Goal: Task Accomplishment & Management: Manage account settings

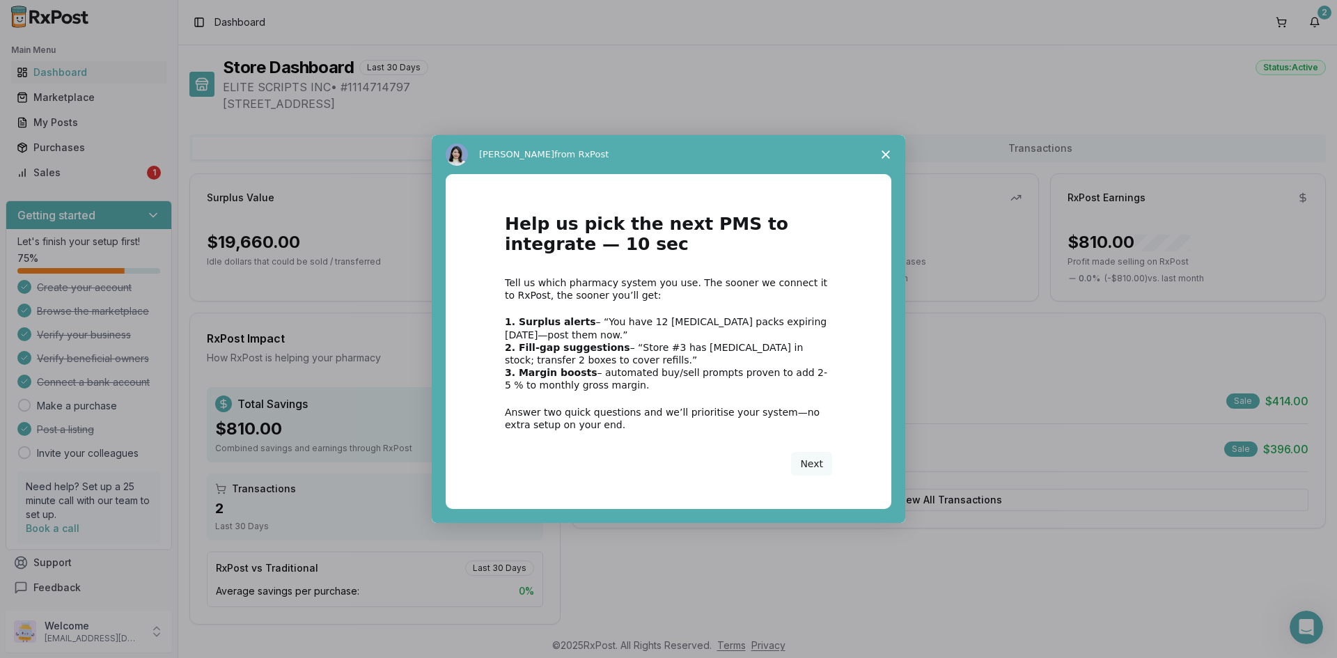
click at [886, 159] on span "Close survey" at bounding box center [885, 154] width 39 height 39
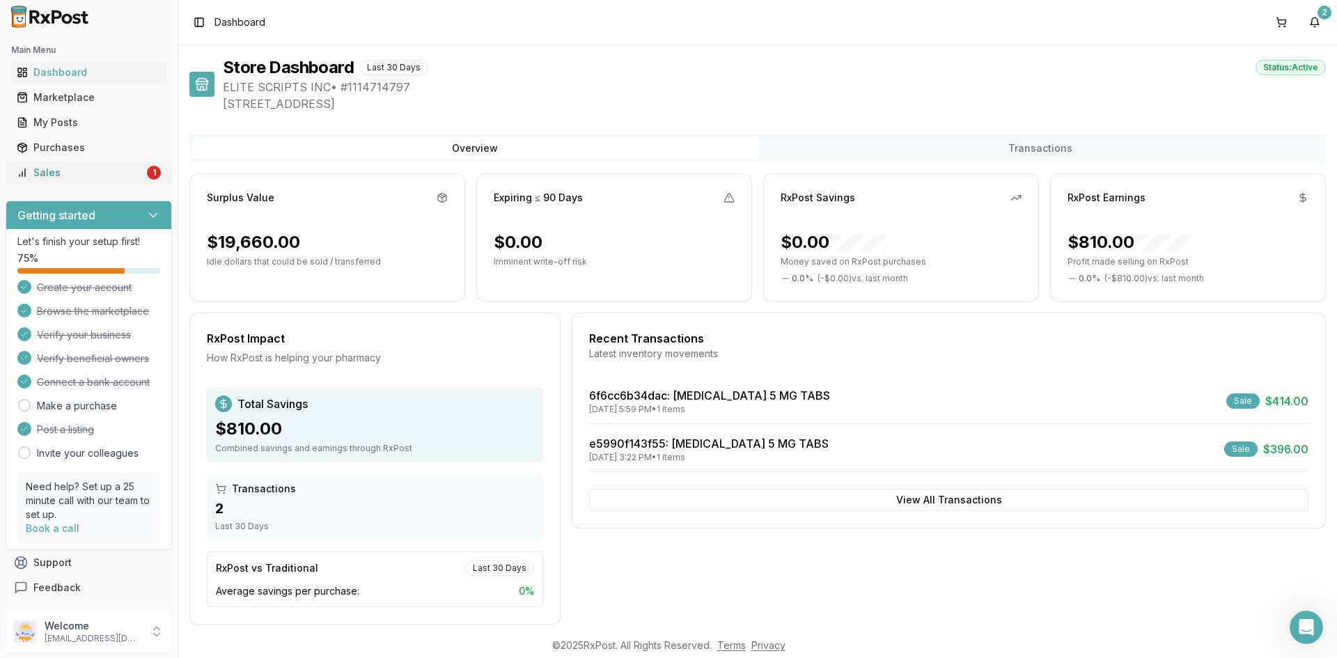
click at [49, 165] on link "Sales 1" at bounding box center [88, 172] width 155 height 25
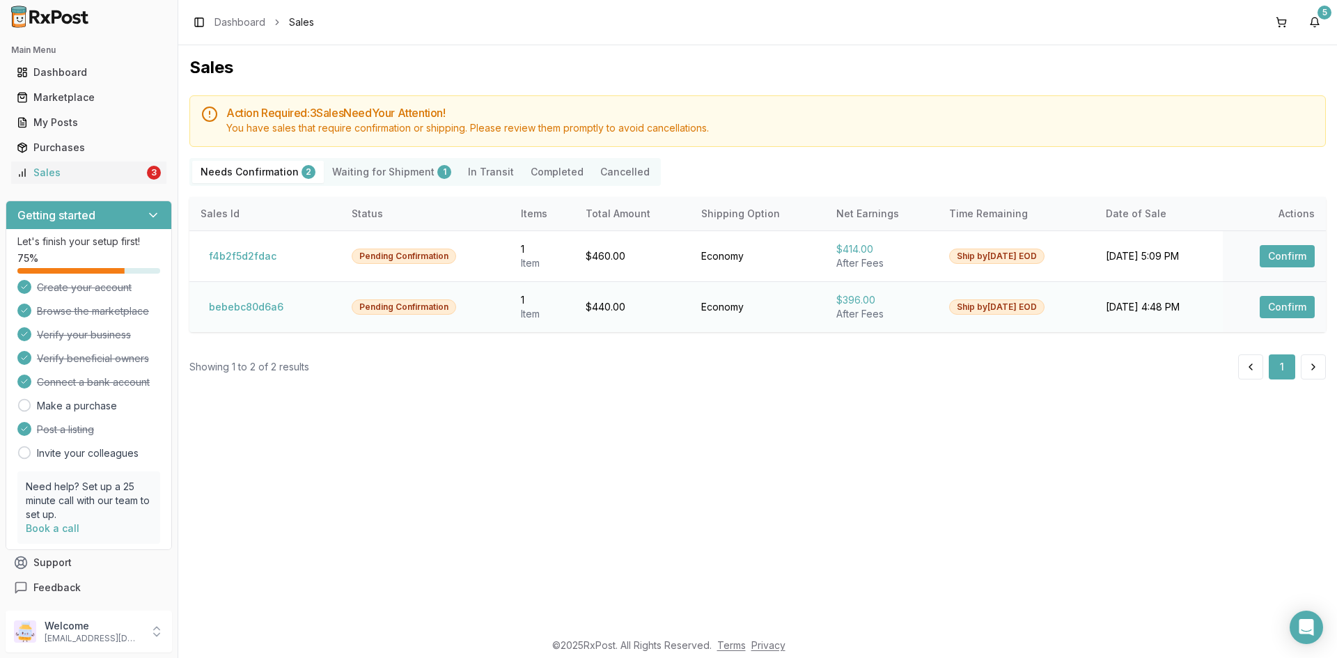
click at [1288, 301] on button "Confirm" at bounding box center [1287, 307] width 55 height 22
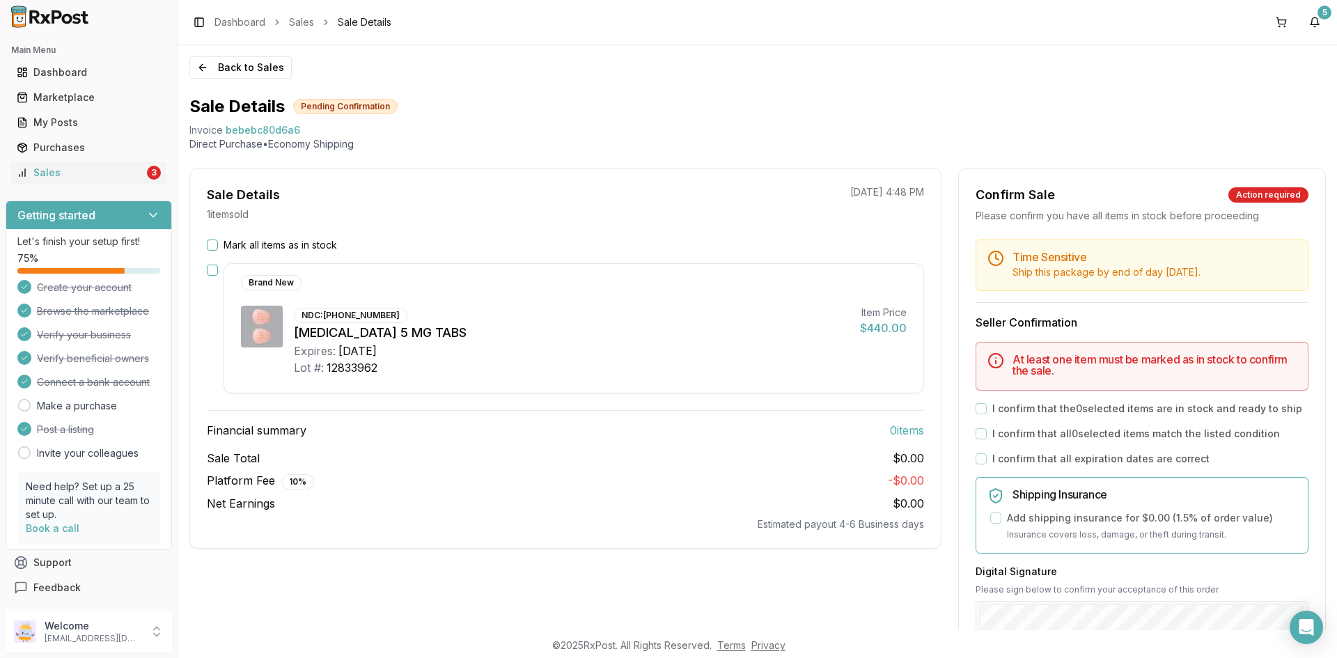
click at [209, 270] on button "button" at bounding box center [212, 270] width 11 height 11
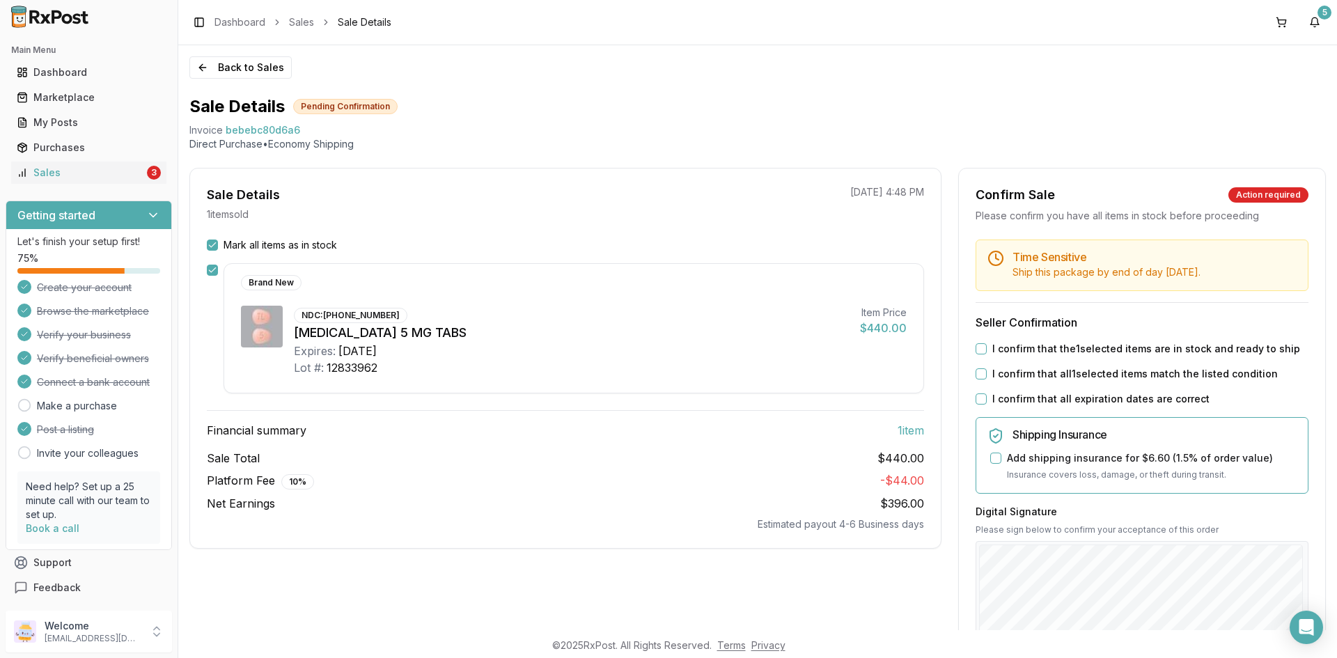
click at [984, 350] on div "I confirm that the 1 selected items are in stock and ready to ship" at bounding box center [1142, 349] width 333 height 14
click at [981, 352] on button "I confirm that the 1 selected items are in stock and ready to ship" at bounding box center [981, 348] width 11 height 11
click at [976, 372] on button "I confirm that all 1 selected items match the listed condition" at bounding box center [981, 373] width 11 height 11
click at [976, 396] on button "I confirm that all expiration dates are correct" at bounding box center [981, 398] width 11 height 11
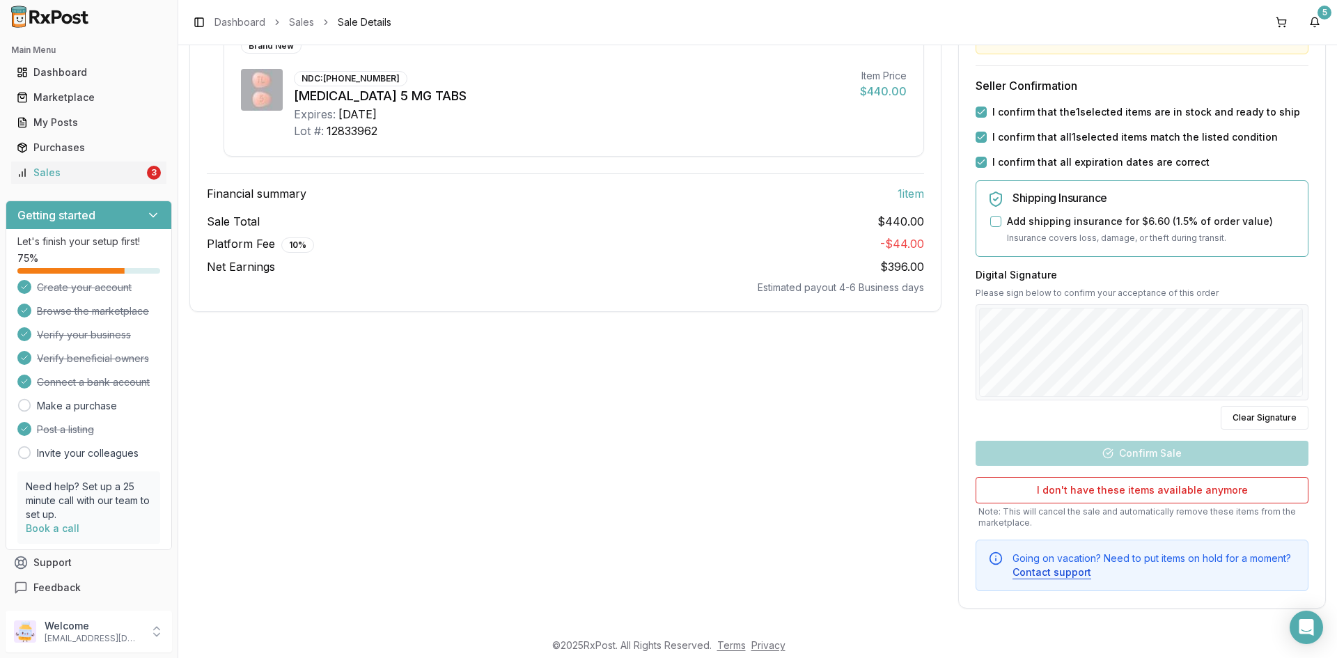
scroll to position [237, 0]
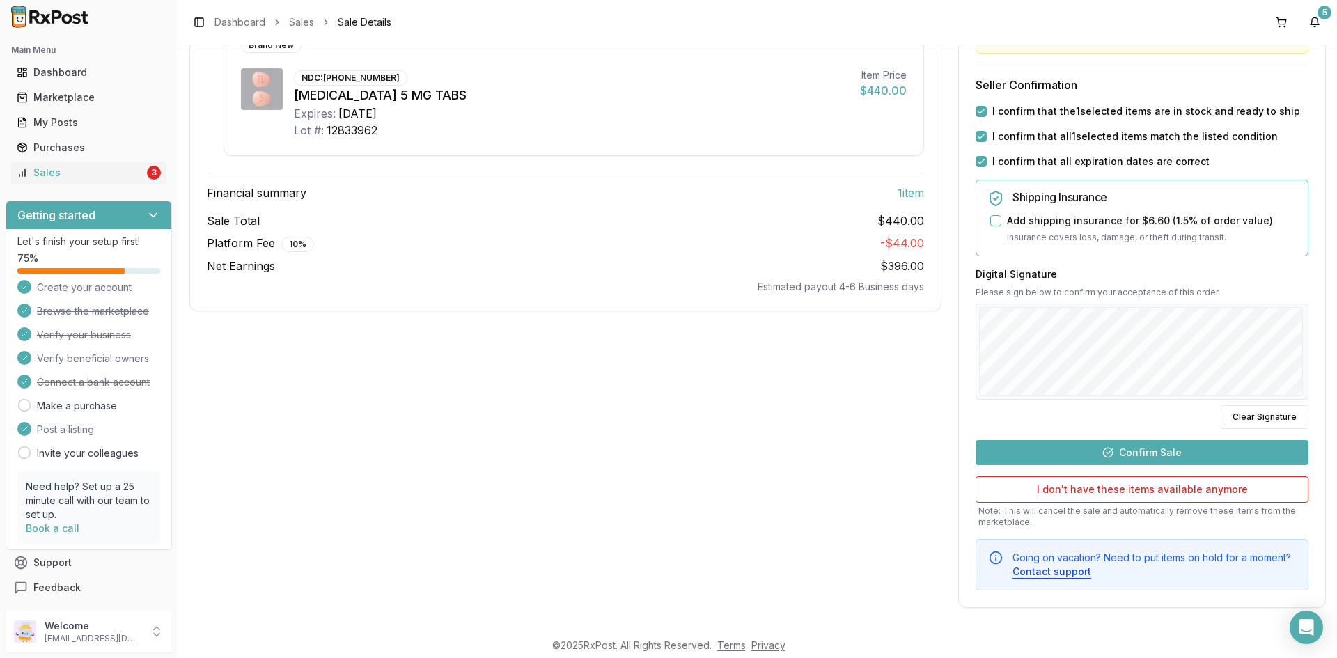
click at [1234, 450] on button "Confirm Sale" at bounding box center [1142, 452] width 333 height 25
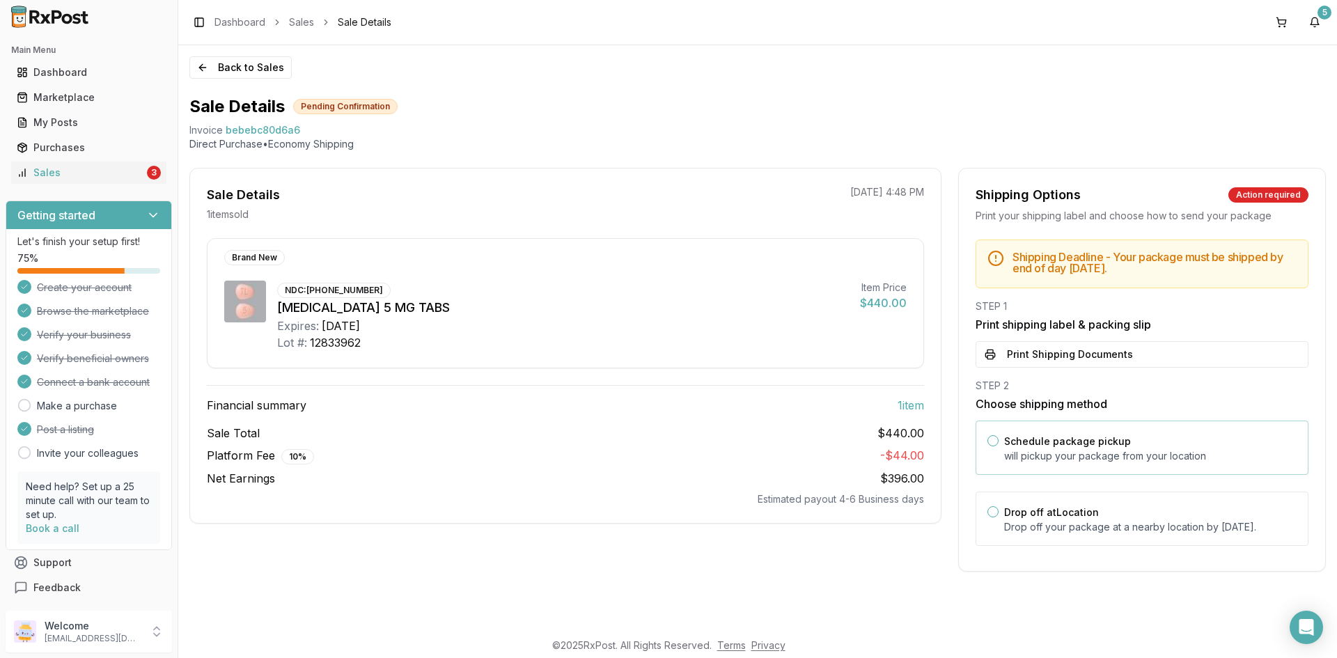
scroll to position [0, 0]
click at [1077, 363] on button "Print Shipping Documents" at bounding box center [1142, 354] width 333 height 26
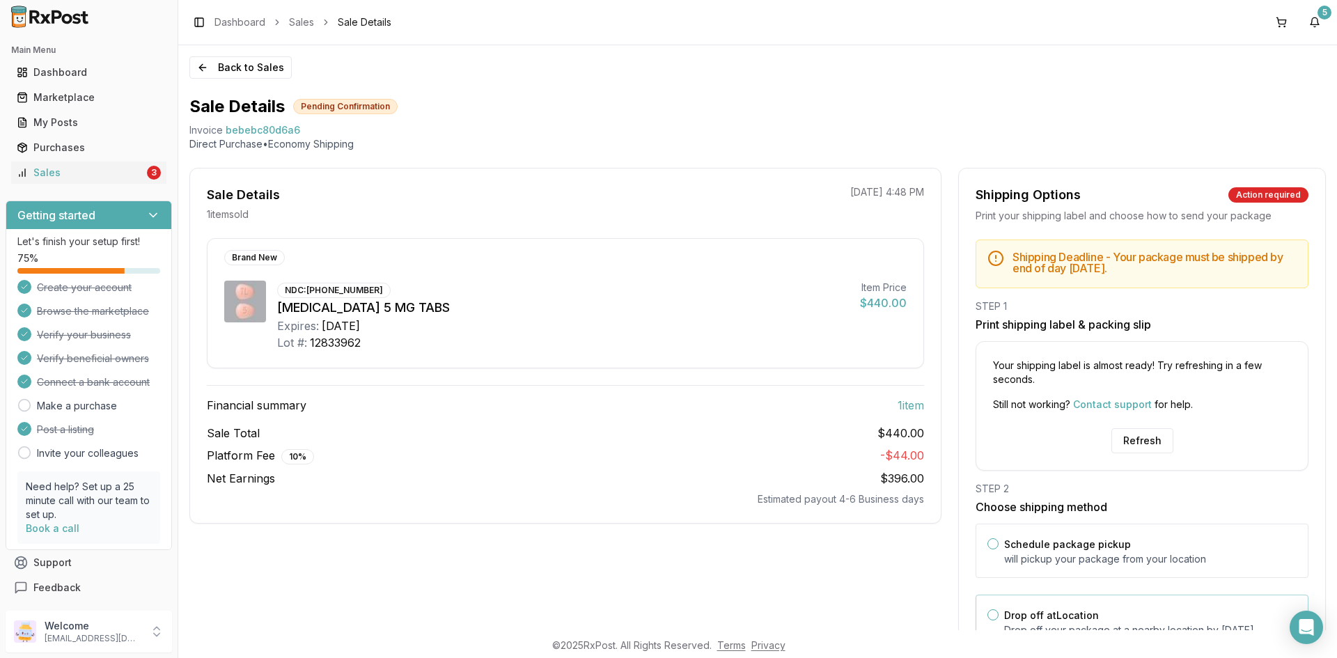
scroll to position [70, 0]
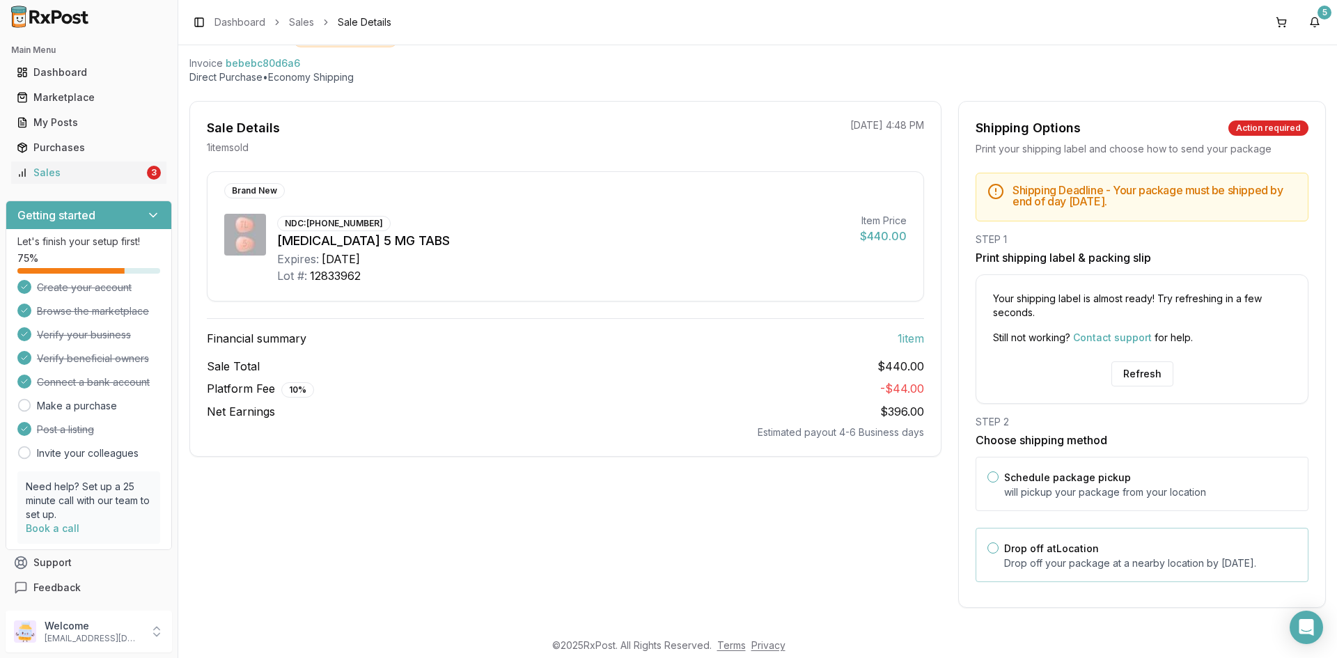
click at [1050, 542] on label "Drop off at Location" at bounding box center [1051, 548] width 95 height 12
click at [999, 542] on button "Drop off at Location" at bounding box center [992, 547] width 11 height 11
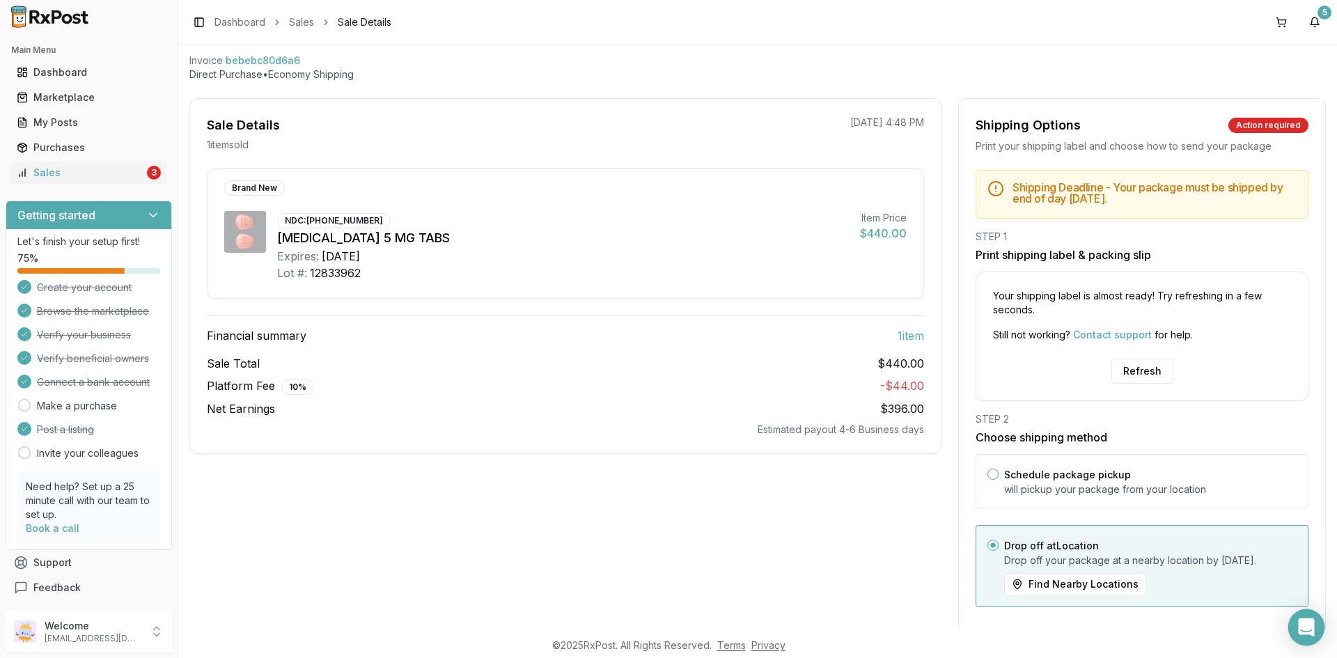
click at [1313, 640] on div "Open Intercom Messenger" at bounding box center [1306, 627] width 37 height 37
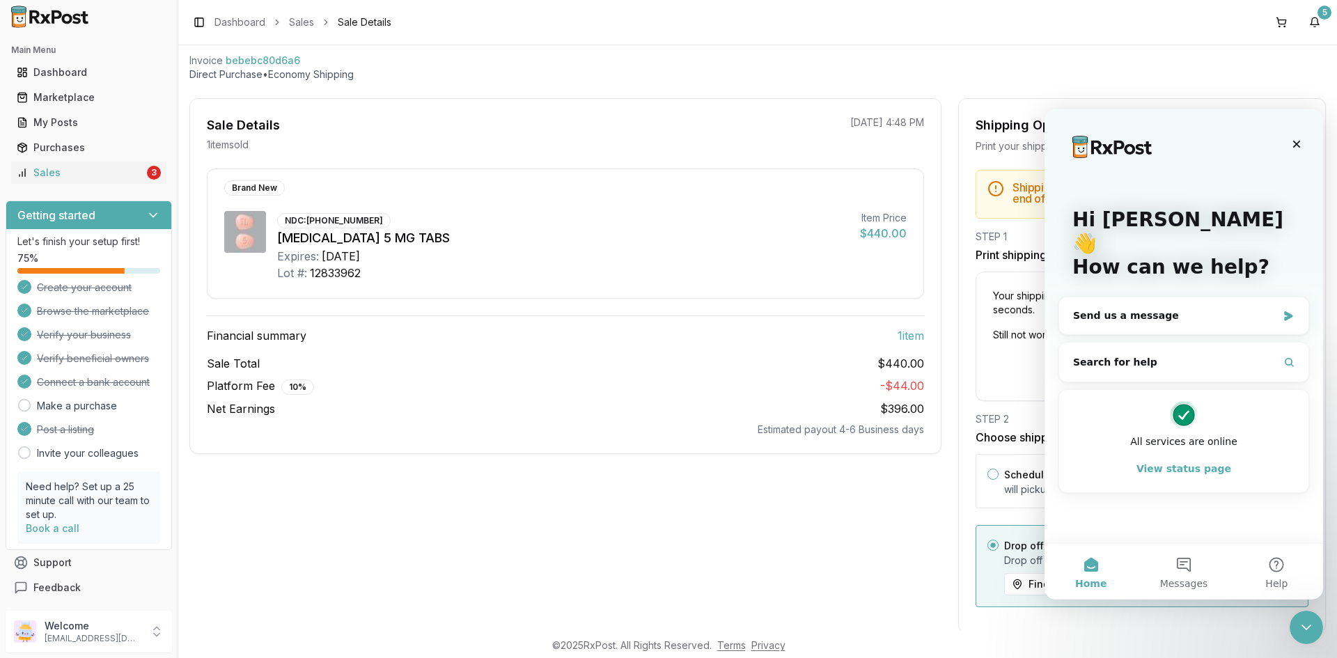
scroll to position [0, 0]
click at [1205, 303] on div "Send us a message" at bounding box center [1183, 315] width 249 height 37
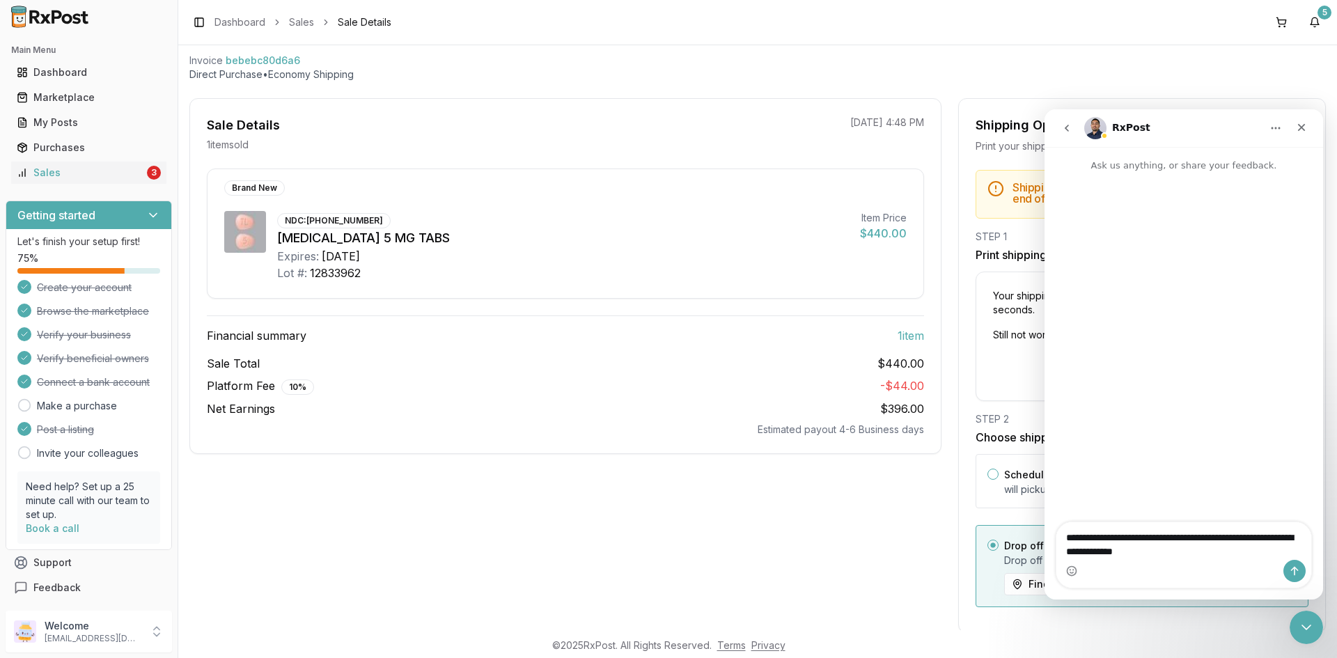
type textarea "**********"
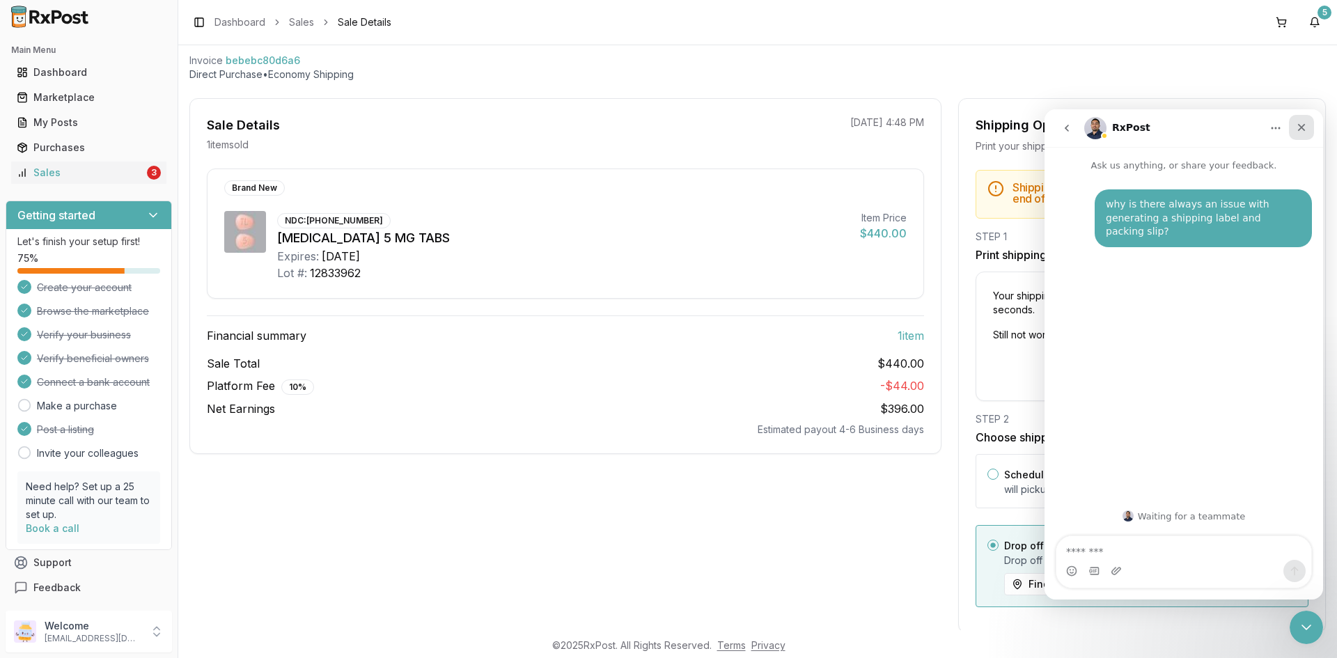
click at [1305, 118] on div "Close" at bounding box center [1301, 127] width 25 height 25
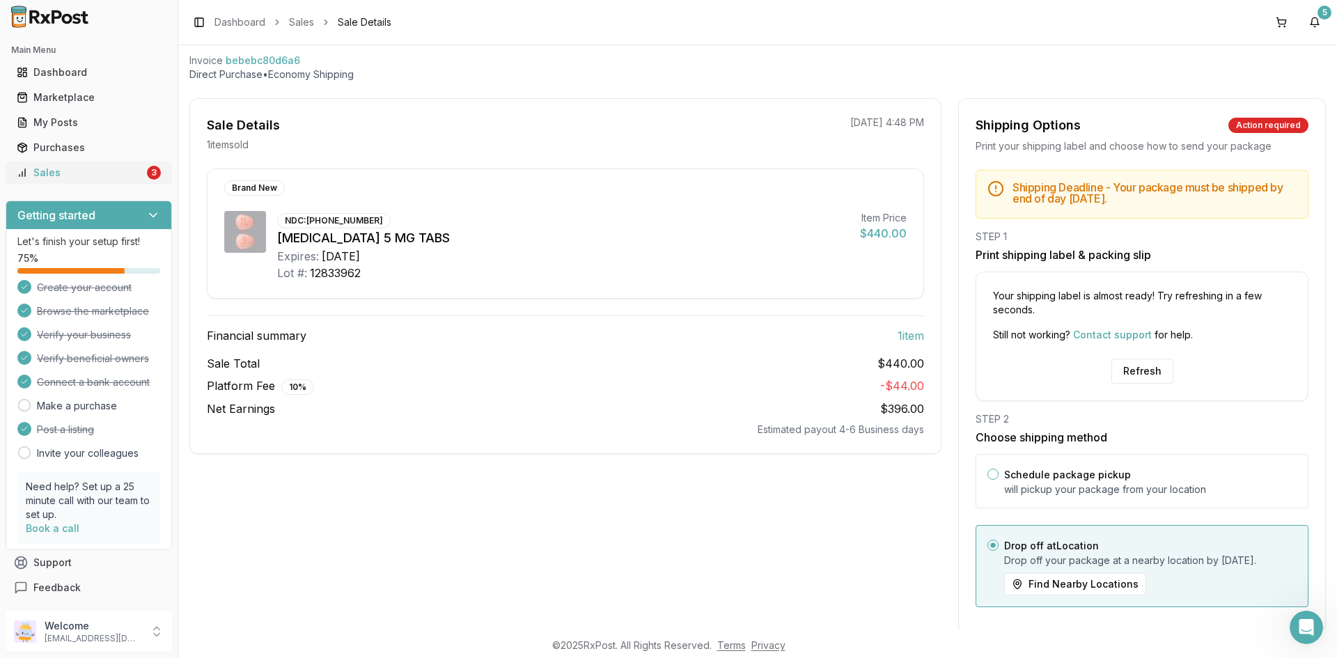
click at [93, 175] on div "Sales" at bounding box center [80, 173] width 127 height 14
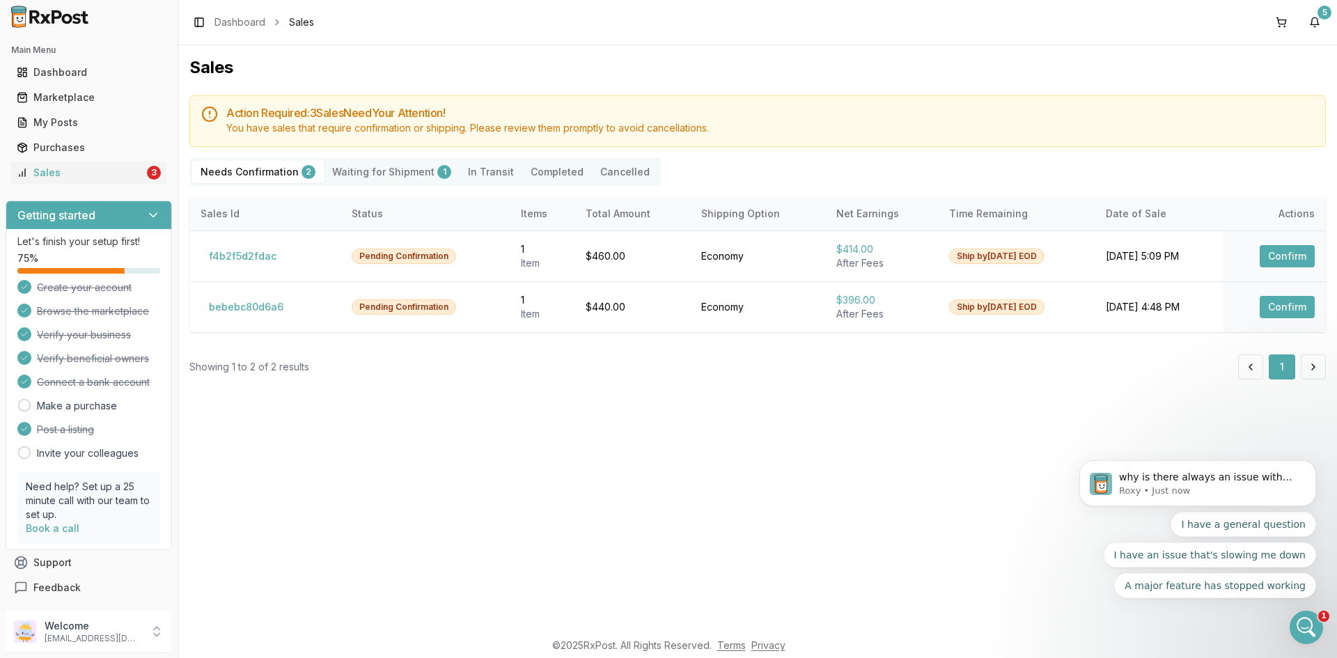
click at [379, 175] on Shipment "Waiting for Shipment 1" at bounding box center [392, 172] width 136 height 22
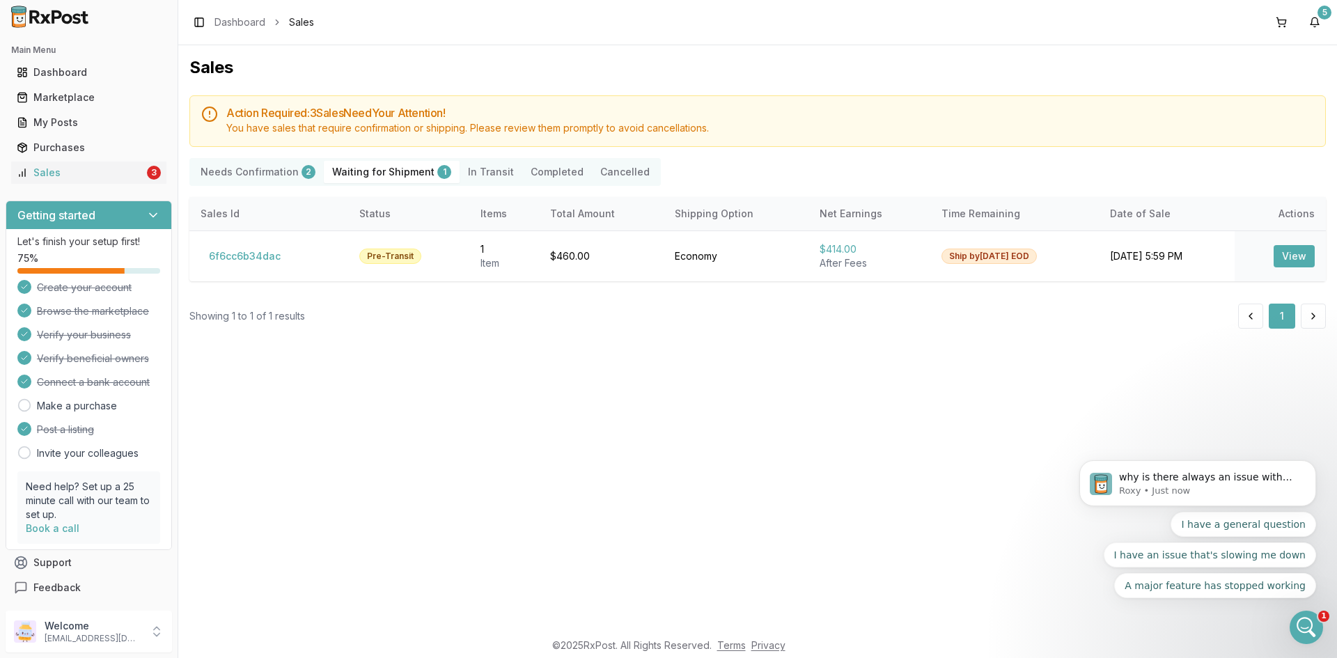
click at [800, 476] on div "Sales Action Required: 3 Sale s Need Your Attention! You have sales that requir…" at bounding box center [757, 337] width 1159 height 585
click at [1281, 259] on button "View" at bounding box center [1294, 256] width 41 height 22
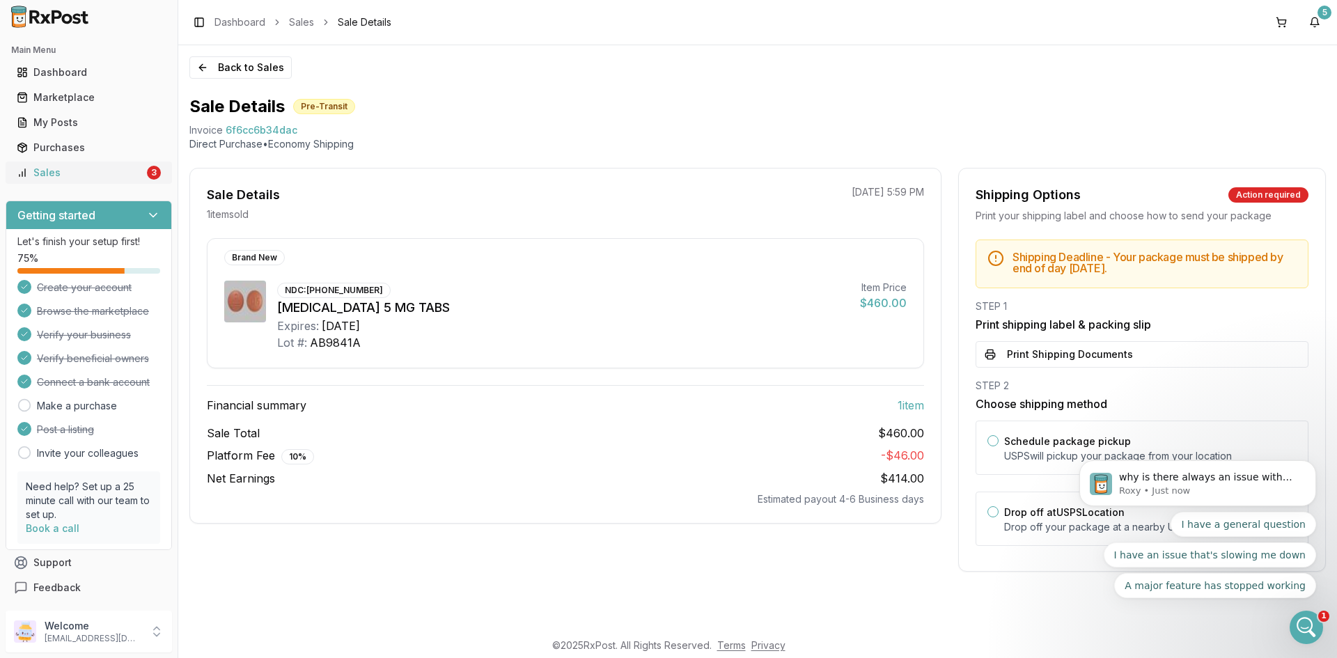
click at [37, 173] on div "Sales" at bounding box center [80, 173] width 127 height 14
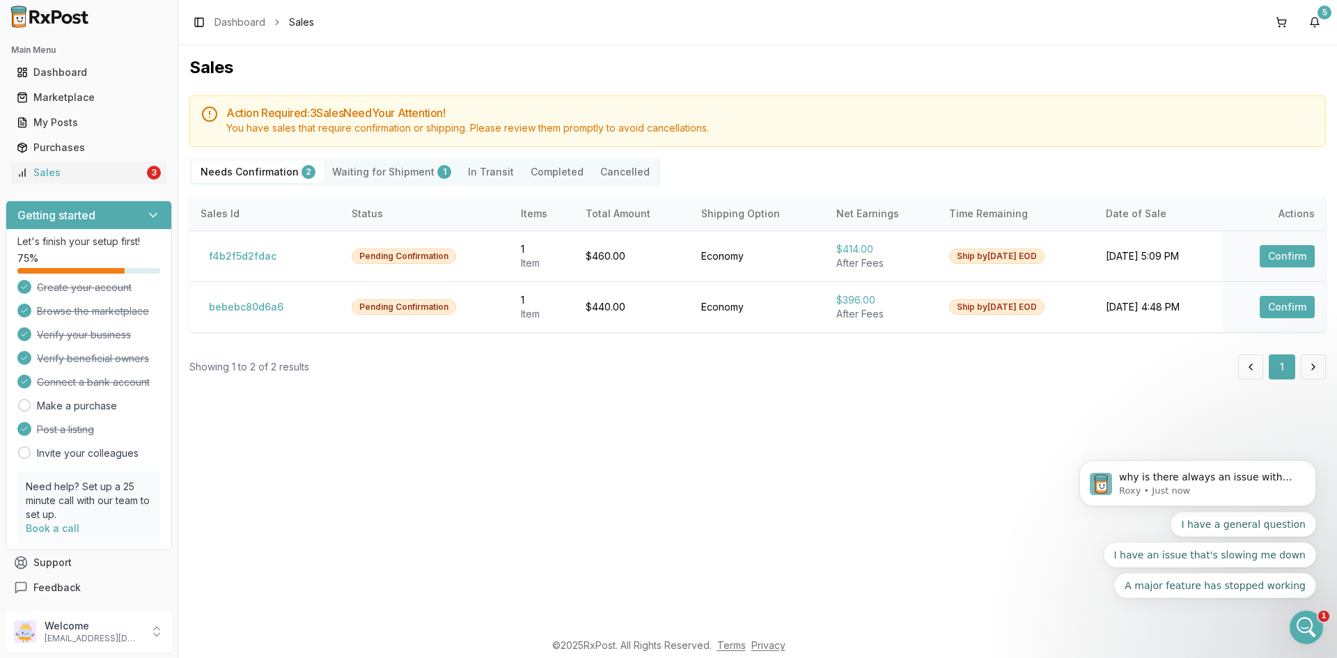
click at [336, 177] on Shipment "Waiting for Shipment 1" at bounding box center [392, 172] width 136 height 22
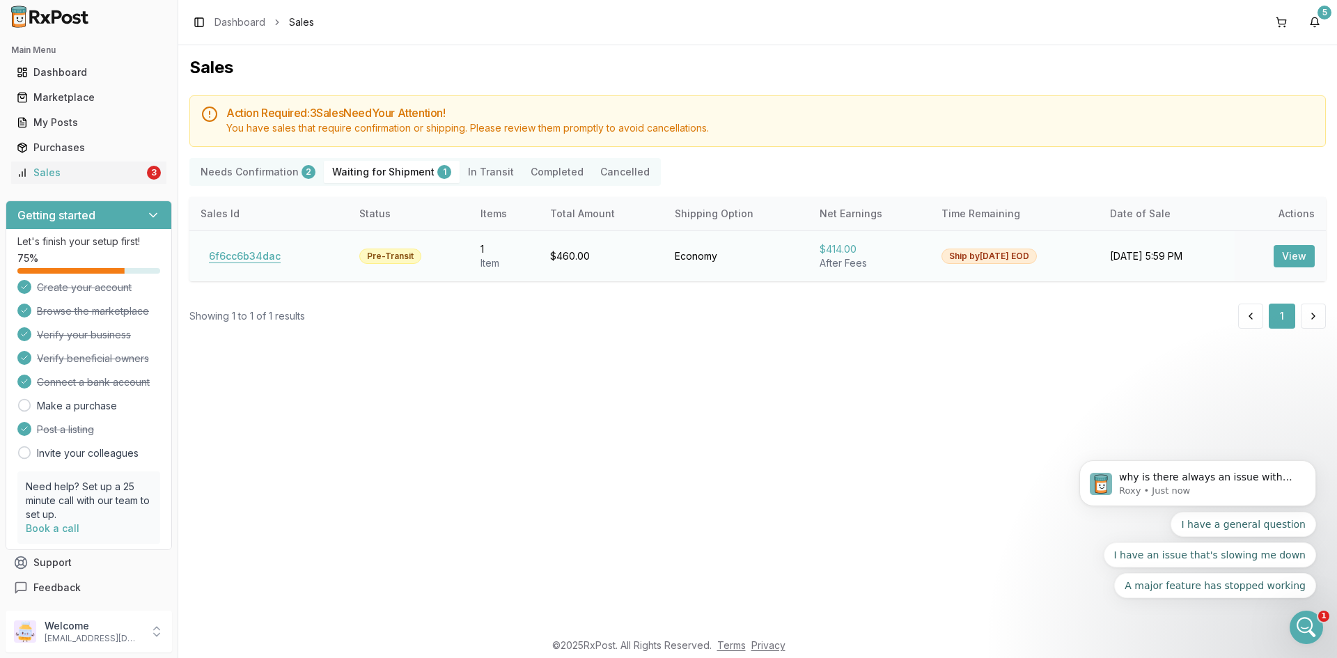
click at [242, 260] on button "6f6cc6b34dac" at bounding box center [245, 256] width 88 height 22
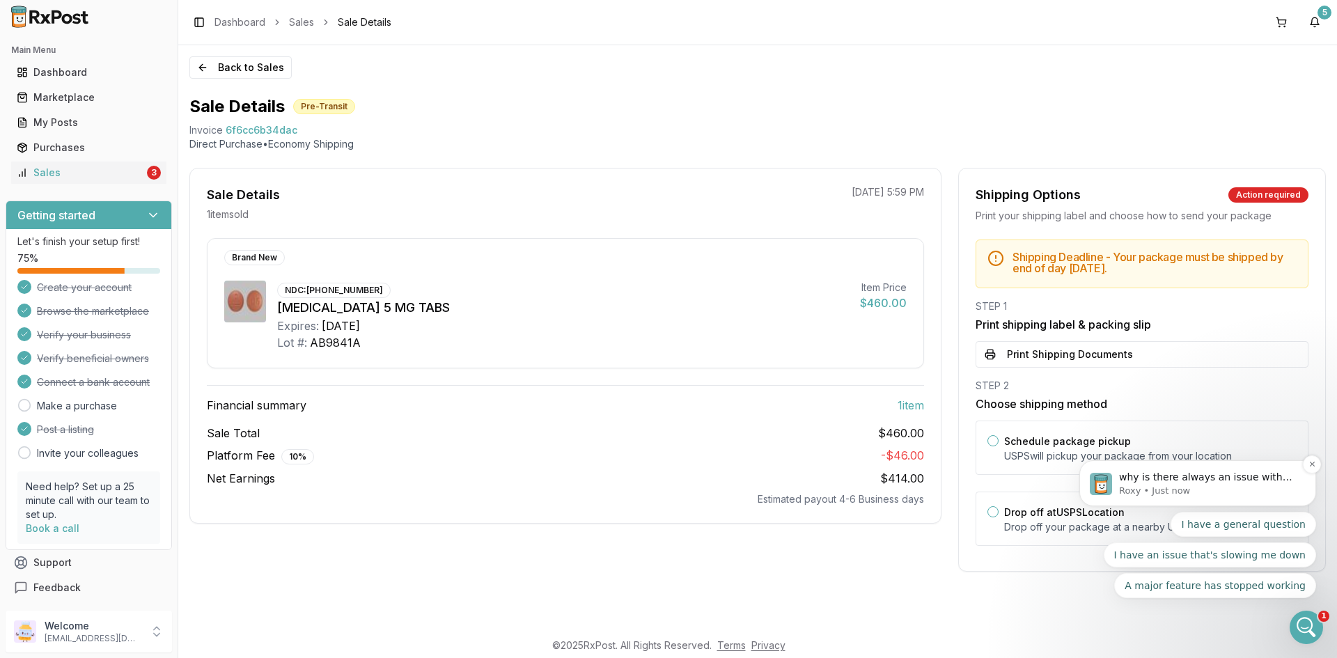
click at [1195, 478] on p "why is there always an issue with generating a shipping label and packing slip?" at bounding box center [1209, 478] width 180 height 14
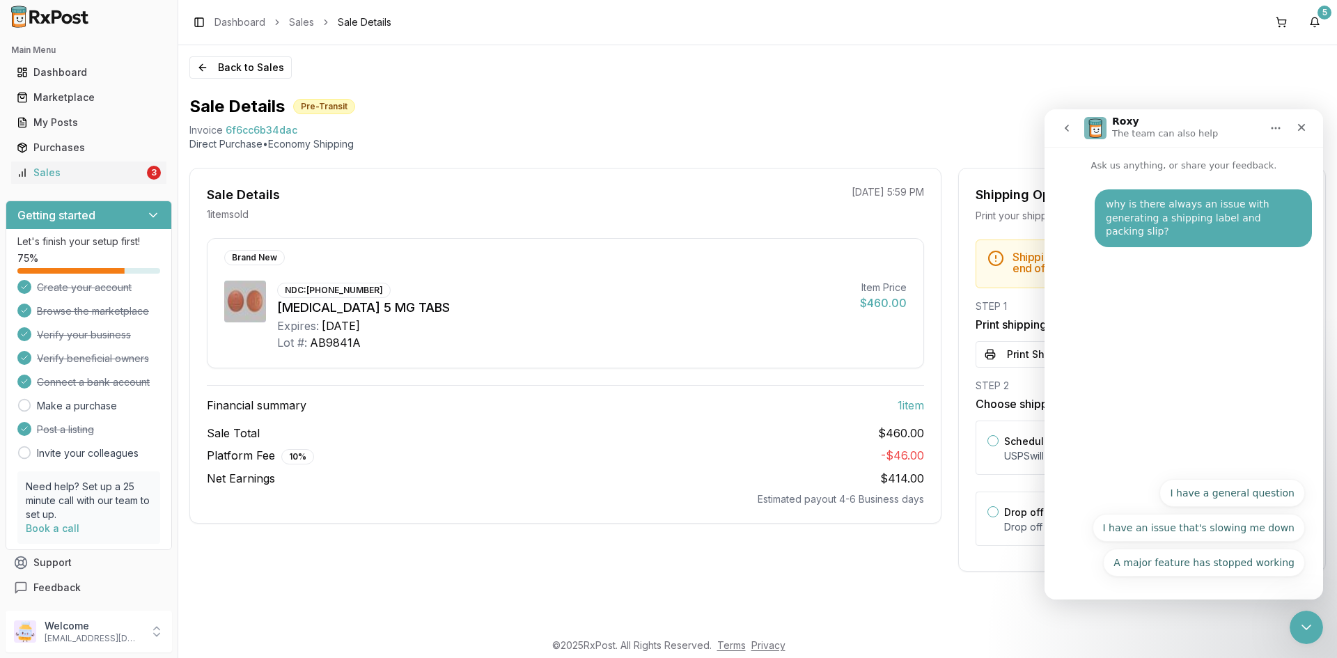
click at [1058, 130] on button "go back" at bounding box center [1067, 128] width 26 height 26
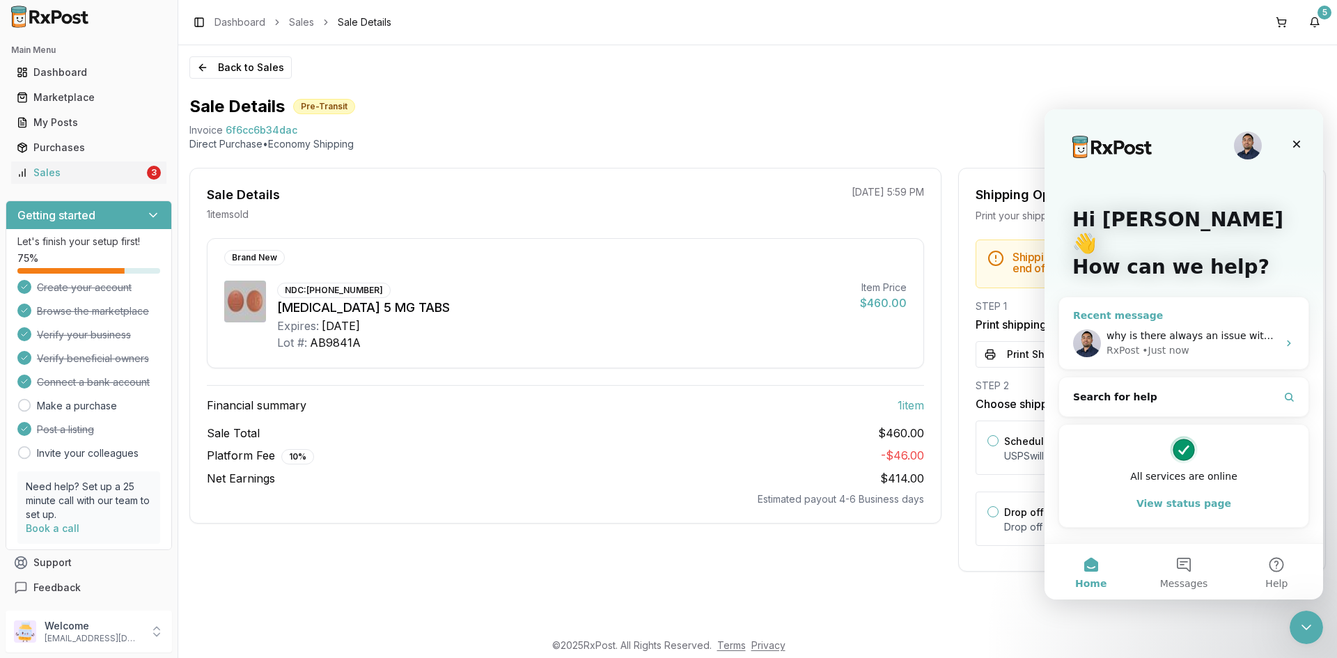
click at [1210, 343] on div "RxPost • Just now" at bounding box center [1191, 350] width 171 height 15
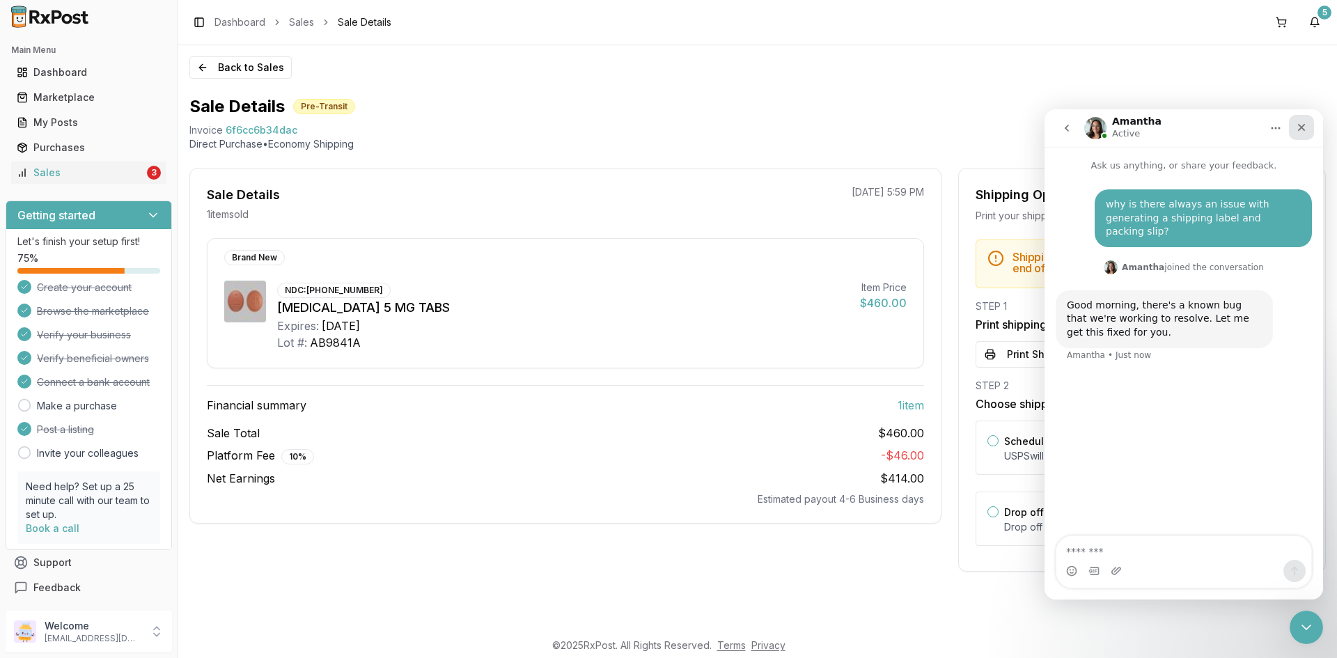
click at [1304, 127] on icon "Close" at bounding box center [1301, 127] width 11 height 11
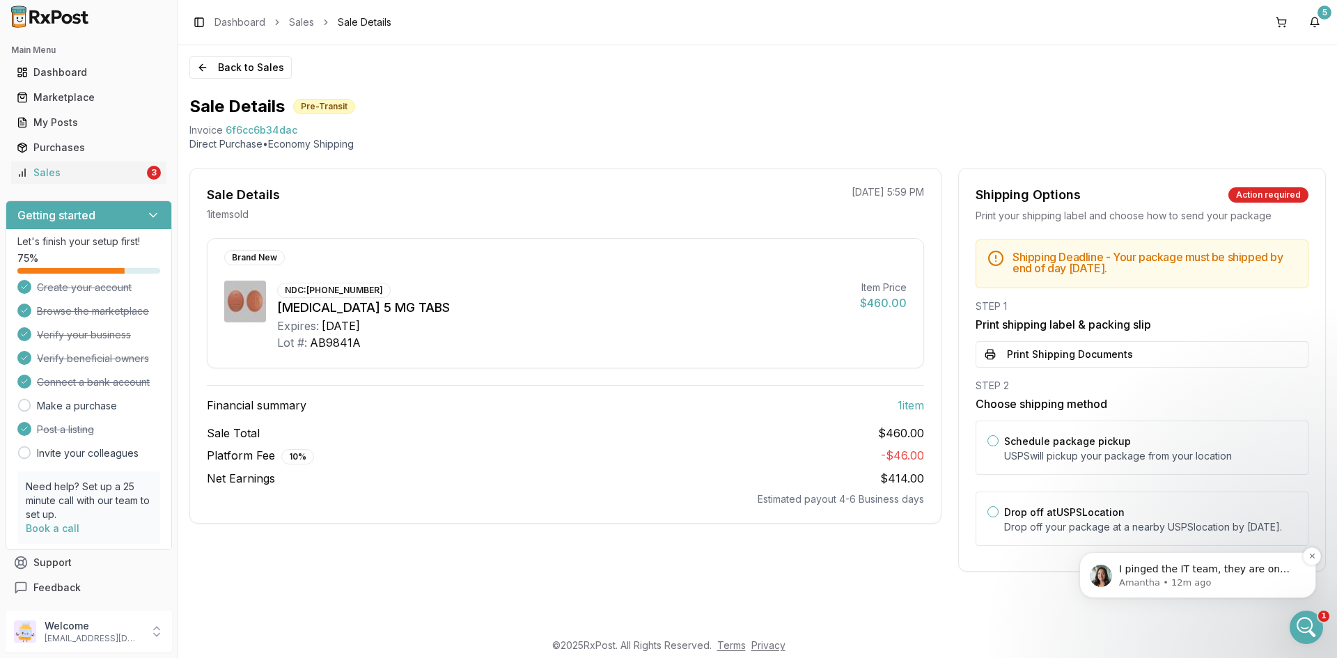
click at [1179, 579] on p "Amantha • 12m ago" at bounding box center [1209, 583] width 180 height 13
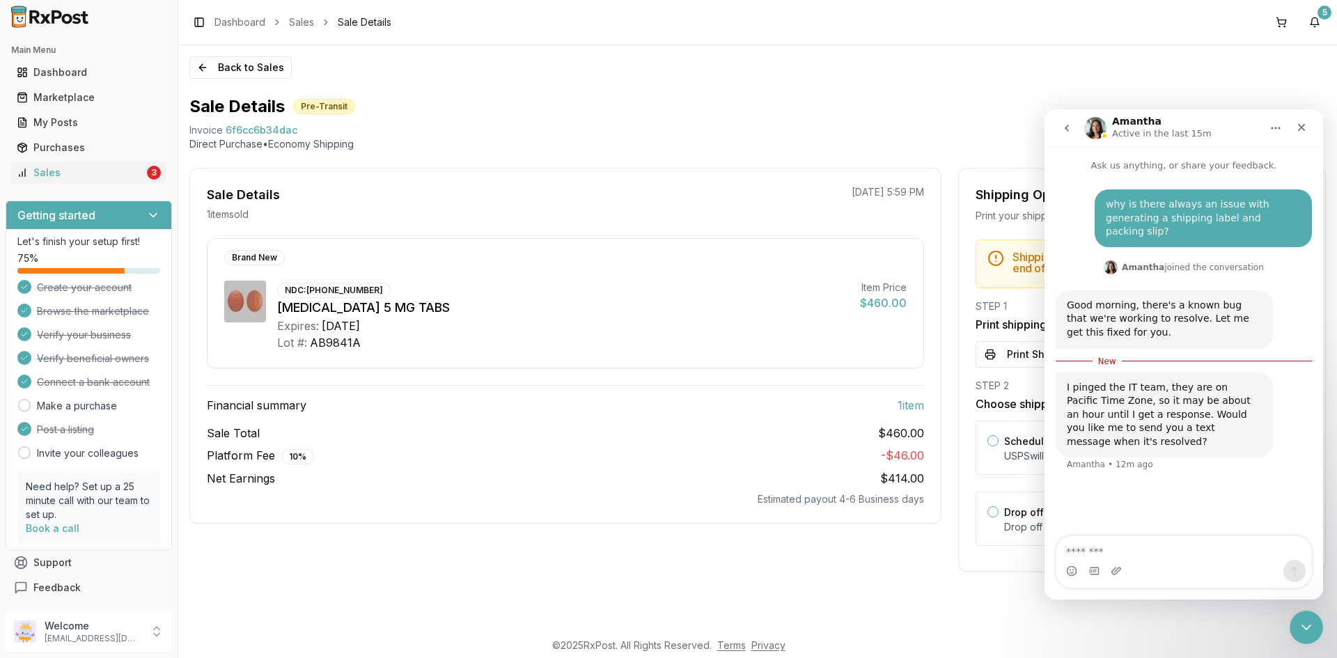
scroll to position [2, 0]
click at [1294, 127] on div "Close" at bounding box center [1301, 127] width 25 height 25
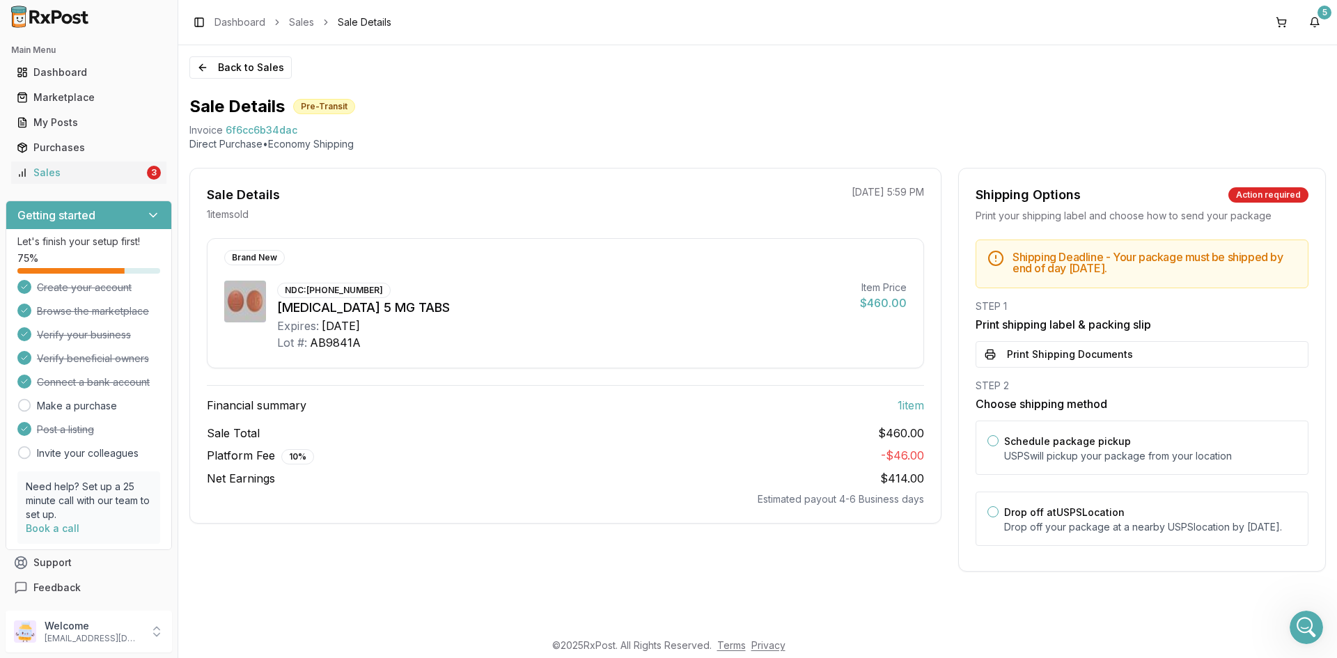
click at [1224, 83] on div "Back to Sales Sale Details Pre-Transit Invoice 6f6cc6b34dac Direct Purchase • E…" at bounding box center [757, 337] width 1159 height 585
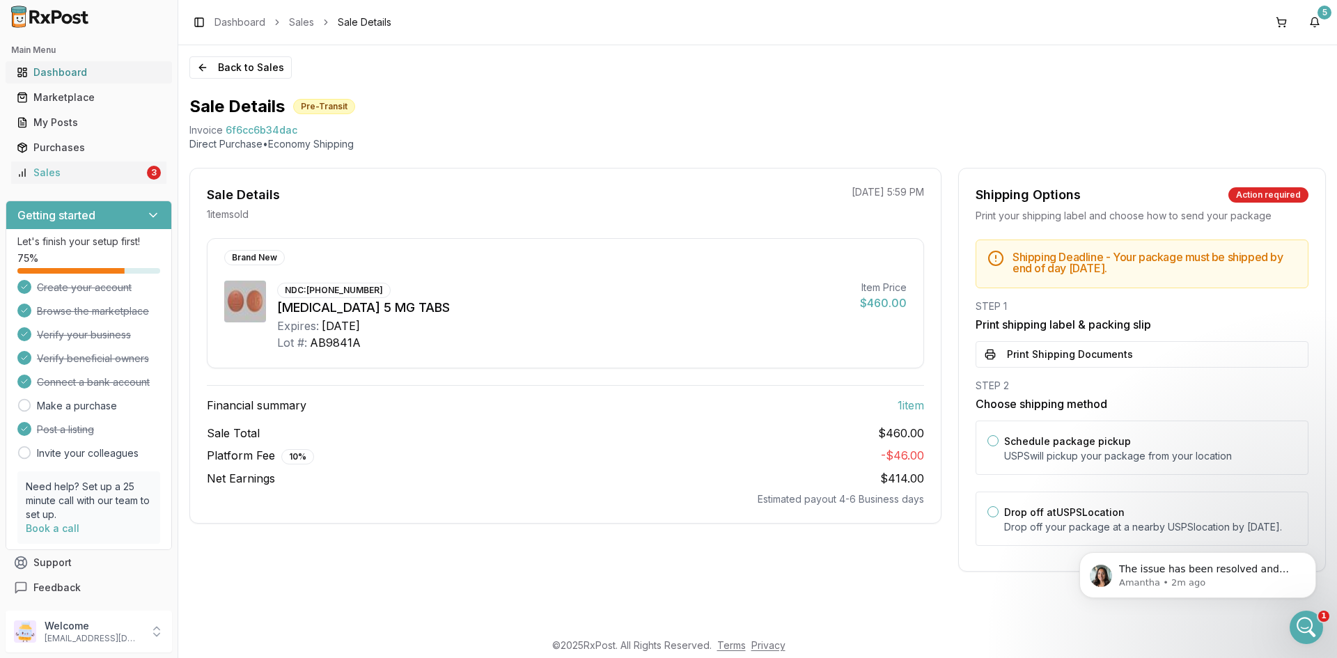
click at [60, 63] on link "Dashboard" at bounding box center [88, 72] width 155 height 25
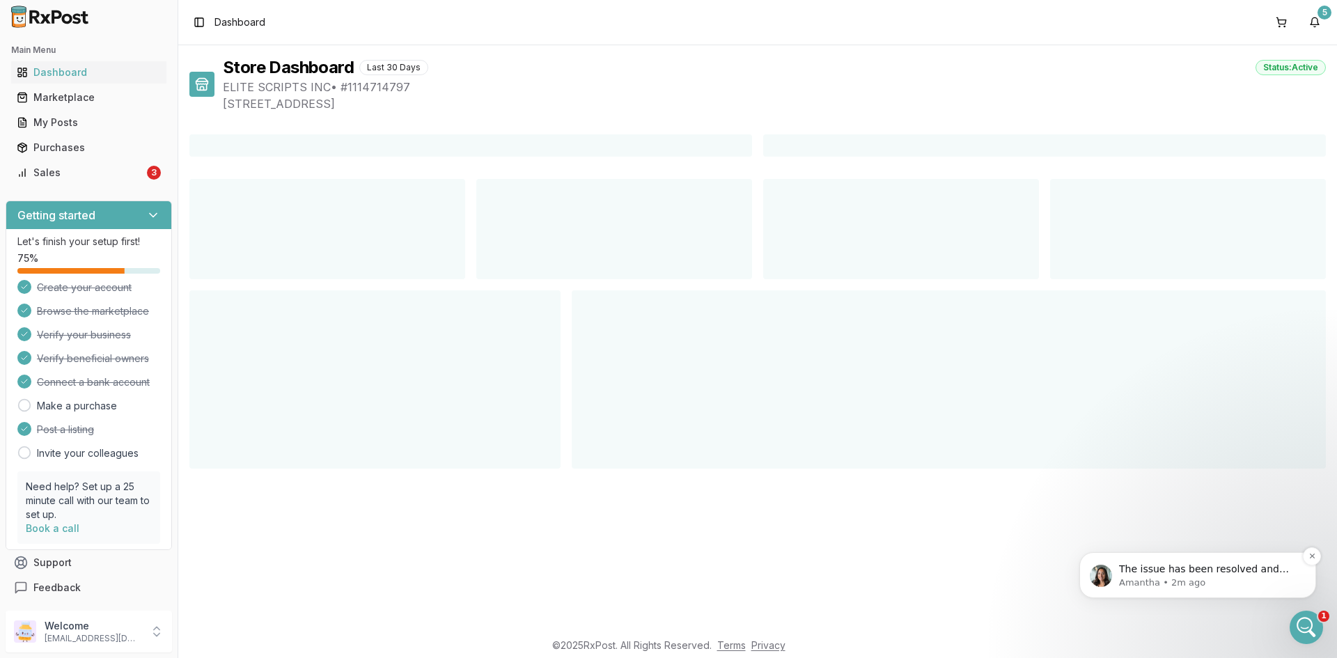
click at [1200, 565] on p "The issue has been resolved and shipping label/packing slip are ready to print.…" at bounding box center [1209, 570] width 180 height 14
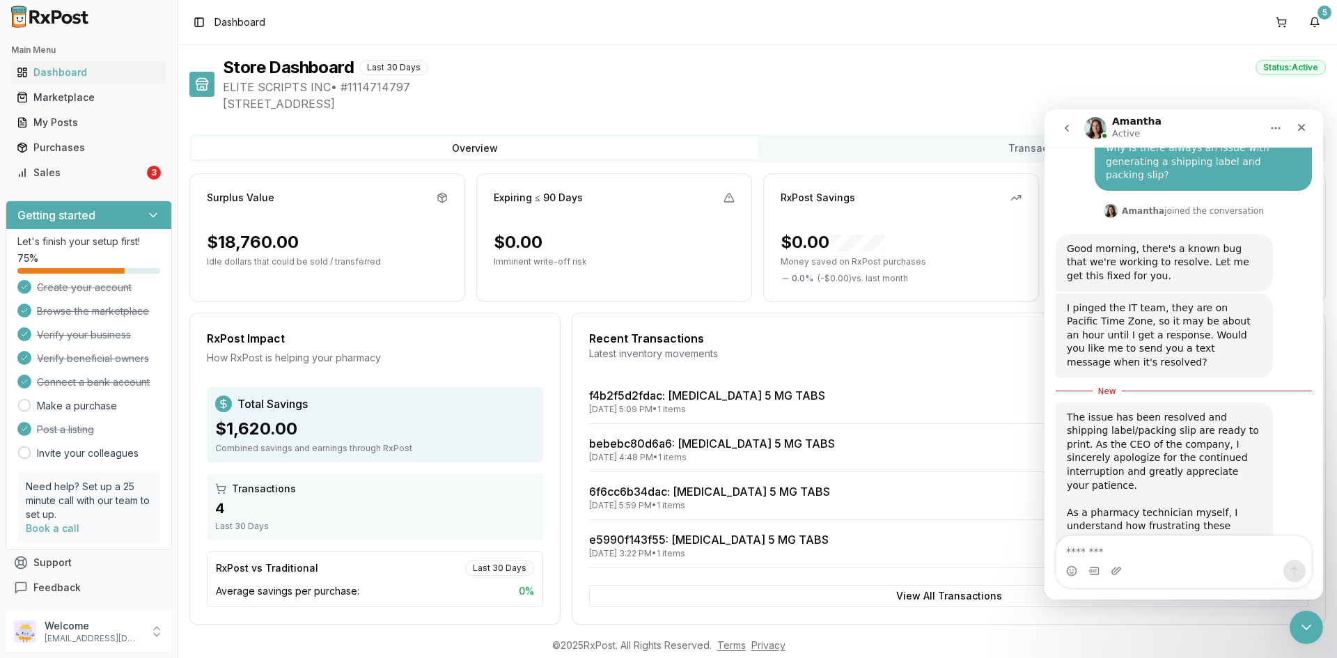
scroll to position [64, 0]
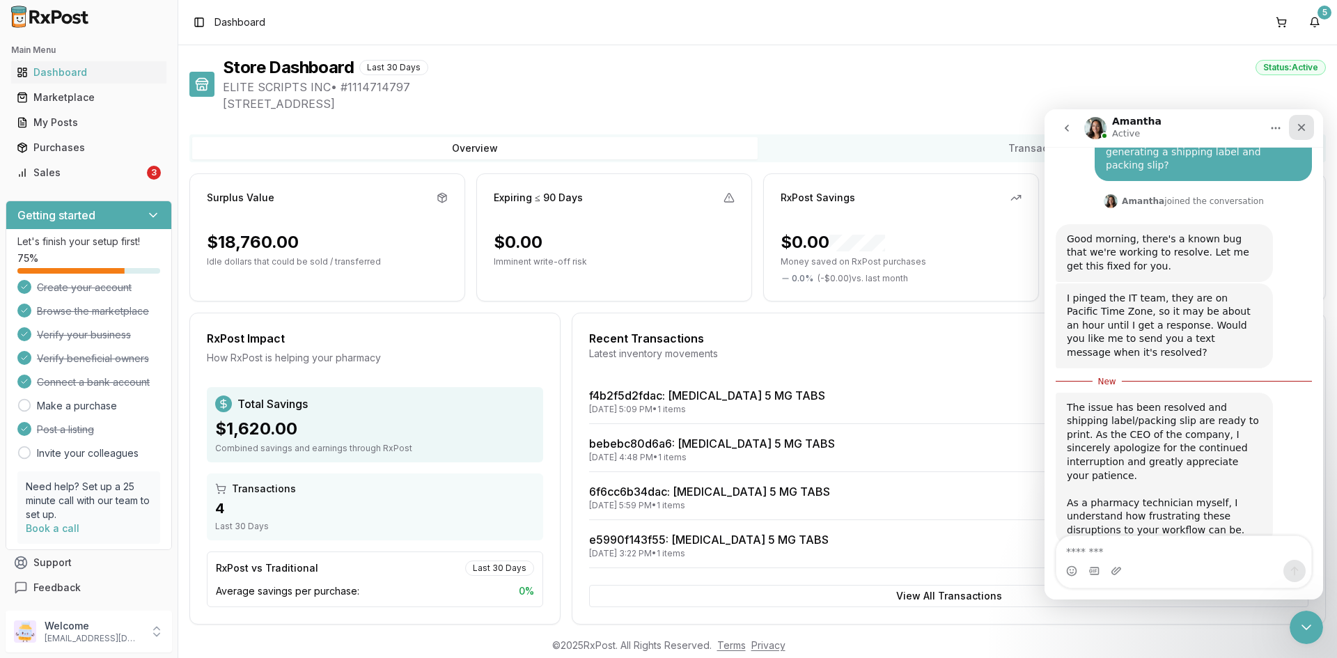
click at [1301, 134] on div "Close" at bounding box center [1301, 127] width 25 height 25
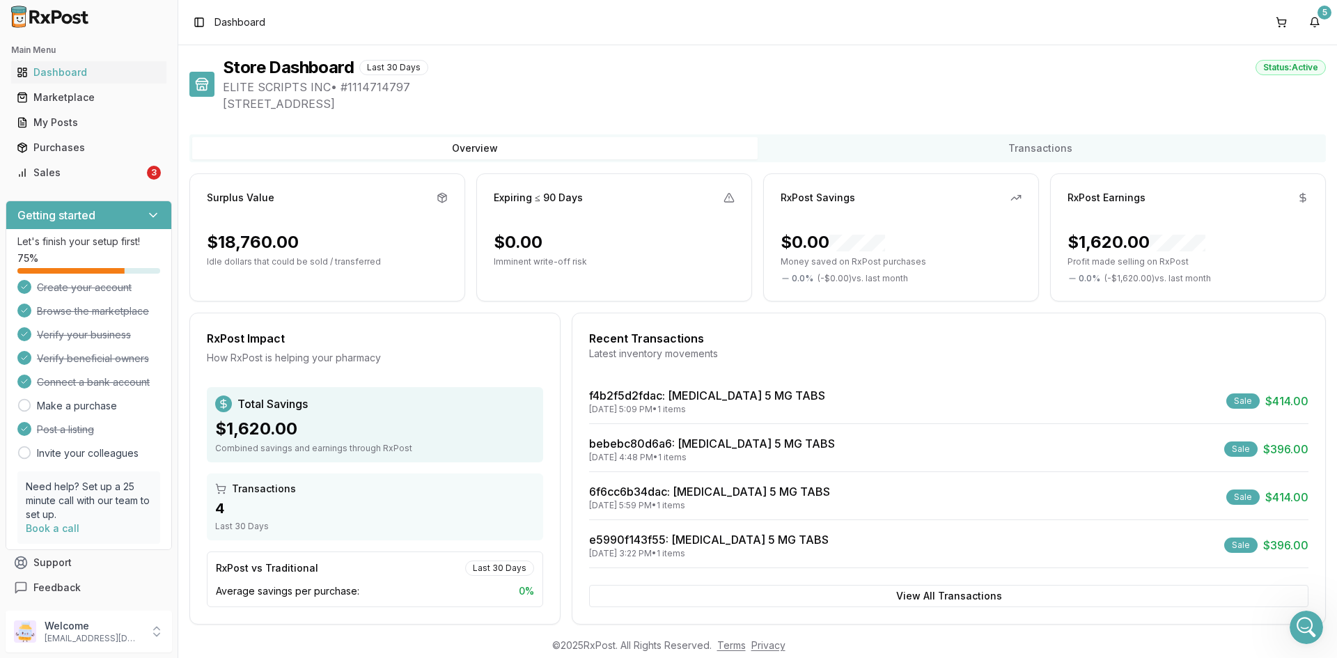
click at [832, 55] on div "Store Dashboard Last 30 Days Status: Active ELITE SCRIPTS INC • # 1114714797 13…" at bounding box center [757, 337] width 1159 height 585
